Goal: Navigation & Orientation: Find specific page/section

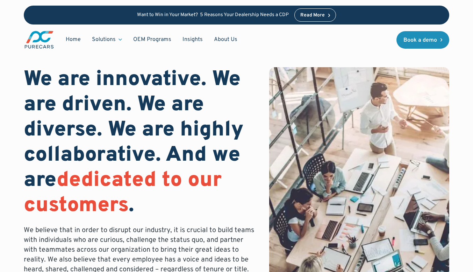
click at [51, 41] on img "main" at bounding box center [39, 39] width 31 height 19
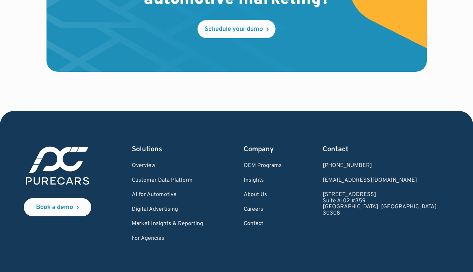
scroll to position [2082, 0]
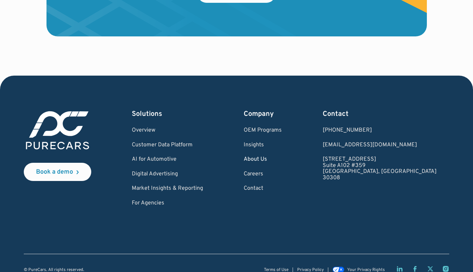
click at [282, 156] on link "About Us" at bounding box center [263, 159] width 38 height 6
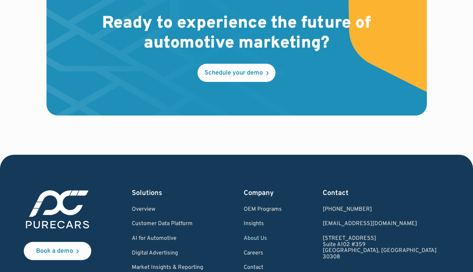
scroll to position [1955, 0]
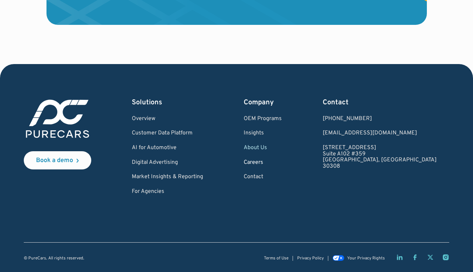
click at [281, 164] on link "Careers" at bounding box center [263, 162] width 38 height 6
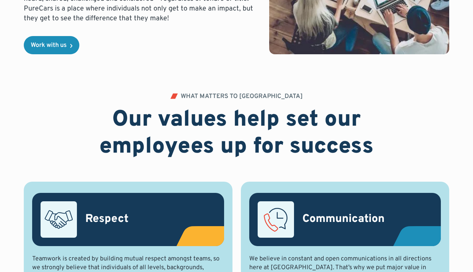
scroll to position [270, 0]
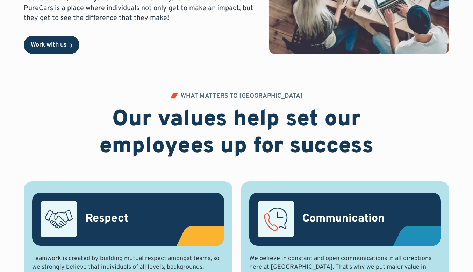
click at [67, 45] on div "Work with us" at bounding box center [49, 45] width 36 height 6
